Goal: Find specific page/section: Find specific page/section

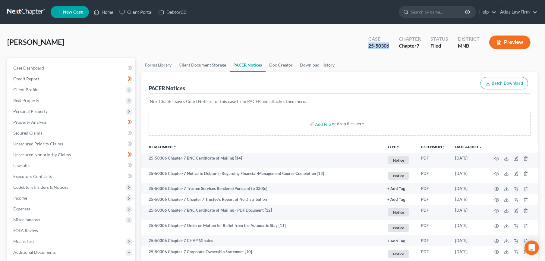
click at [24, 12] on link at bounding box center [26, 12] width 39 height 11
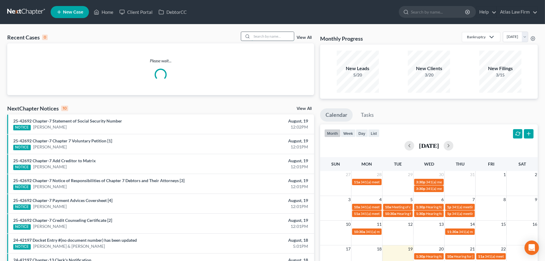
click at [255, 38] on input "search" at bounding box center [273, 36] width 42 height 9
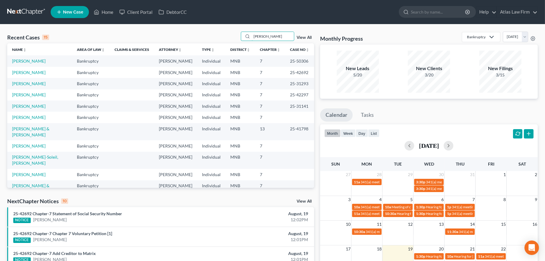
type input "holle"
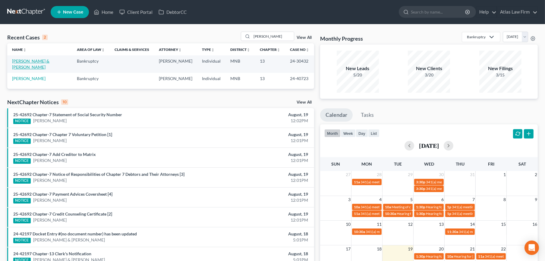
click at [44, 60] on link "Holle, Daniel & Darcy" at bounding box center [30, 63] width 37 height 11
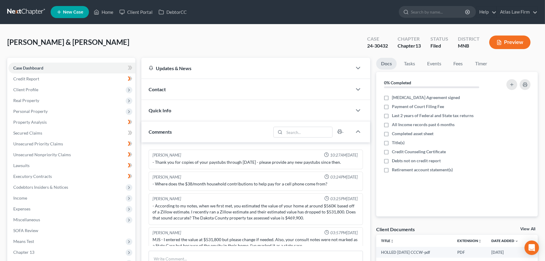
scroll to position [620, 0]
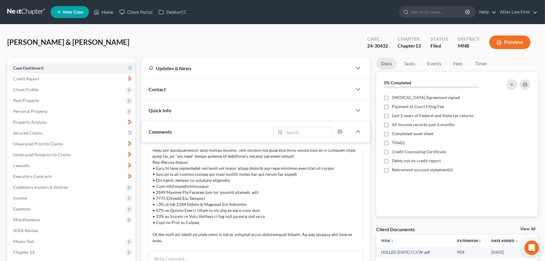
click at [16, 9] on link at bounding box center [26, 12] width 39 height 11
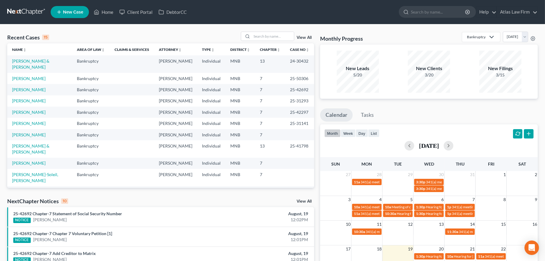
click at [277, 31] on div "Recent Cases 15 View All Name unfold_more expand_more expand_less Area of Law u…" at bounding box center [272, 223] width 545 height 398
click at [275, 33] on input "search" at bounding box center [273, 36] width 42 height 9
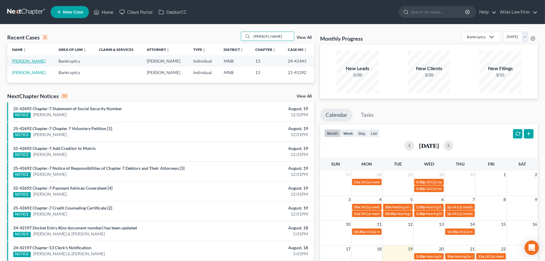
type input "bookey"
click at [17, 61] on link "Bookey, Megan" at bounding box center [28, 60] width 33 height 5
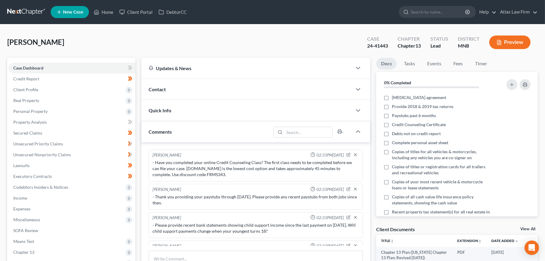
scroll to position [400, 0]
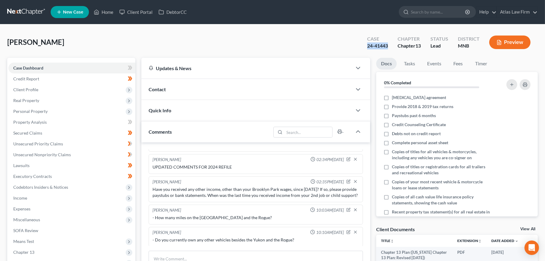
drag, startPoint x: 389, startPoint y: 46, endPoint x: 368, endPoint y: 48, distance: 20.9
click at [368, 48] on div "Case 24-41443" at bounding box center [377, 43] width 30 height 18
copy div "24-41443"
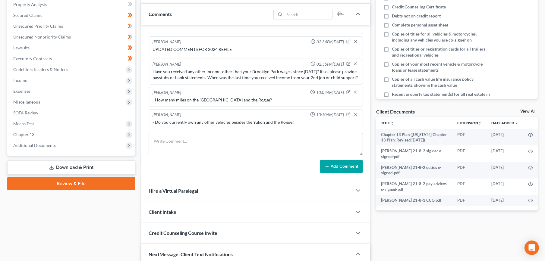
scroll to position [209, 0]
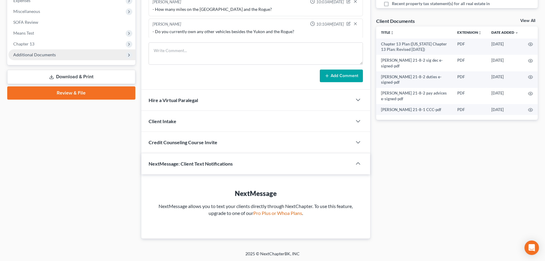
click at [38, 54] on span "Additional Documents" at bounding box center [34, 54] width 42 height 5
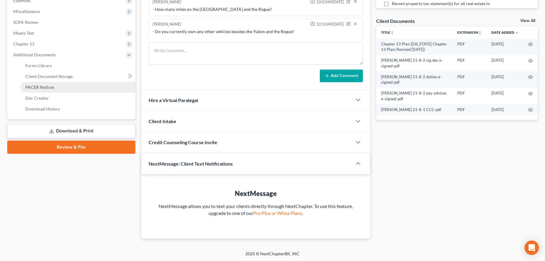
click at [35, 82] on link "PACER Notices" at bounding box center [77, 87] width 115 height 11
